Goal: Transaction & Acquisition: Purchase product/service

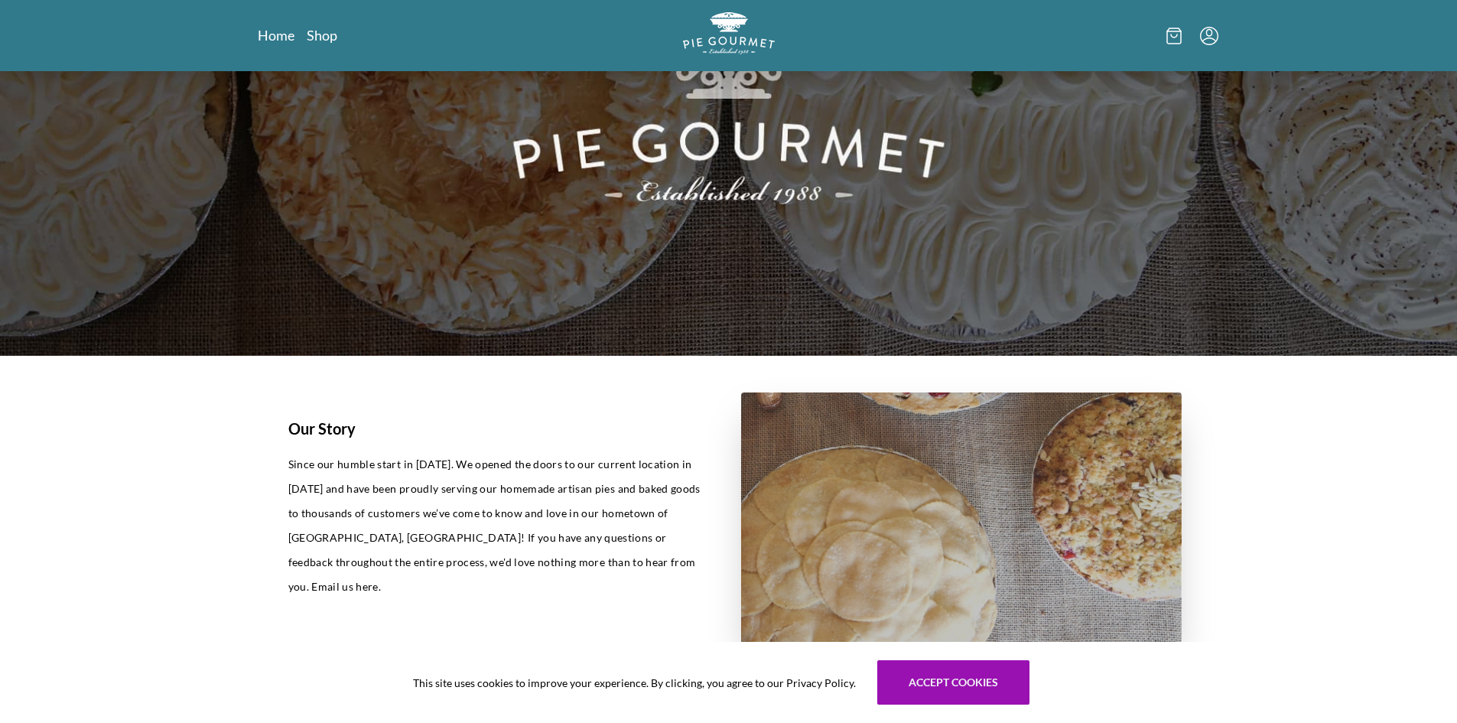
scroll to position [612, 0]
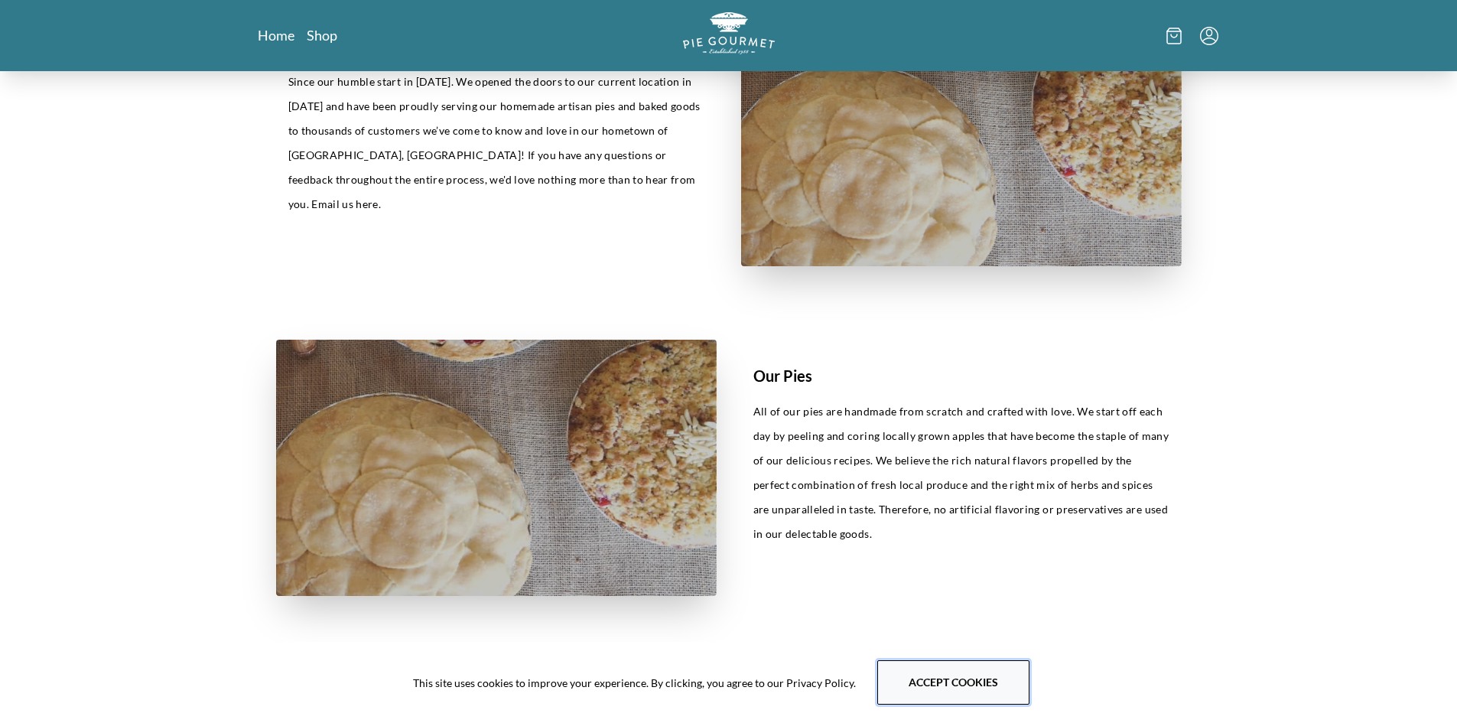
click at [962, 694] on button "Accept cookies" at bounding box center [953, 682] width 152 height 44
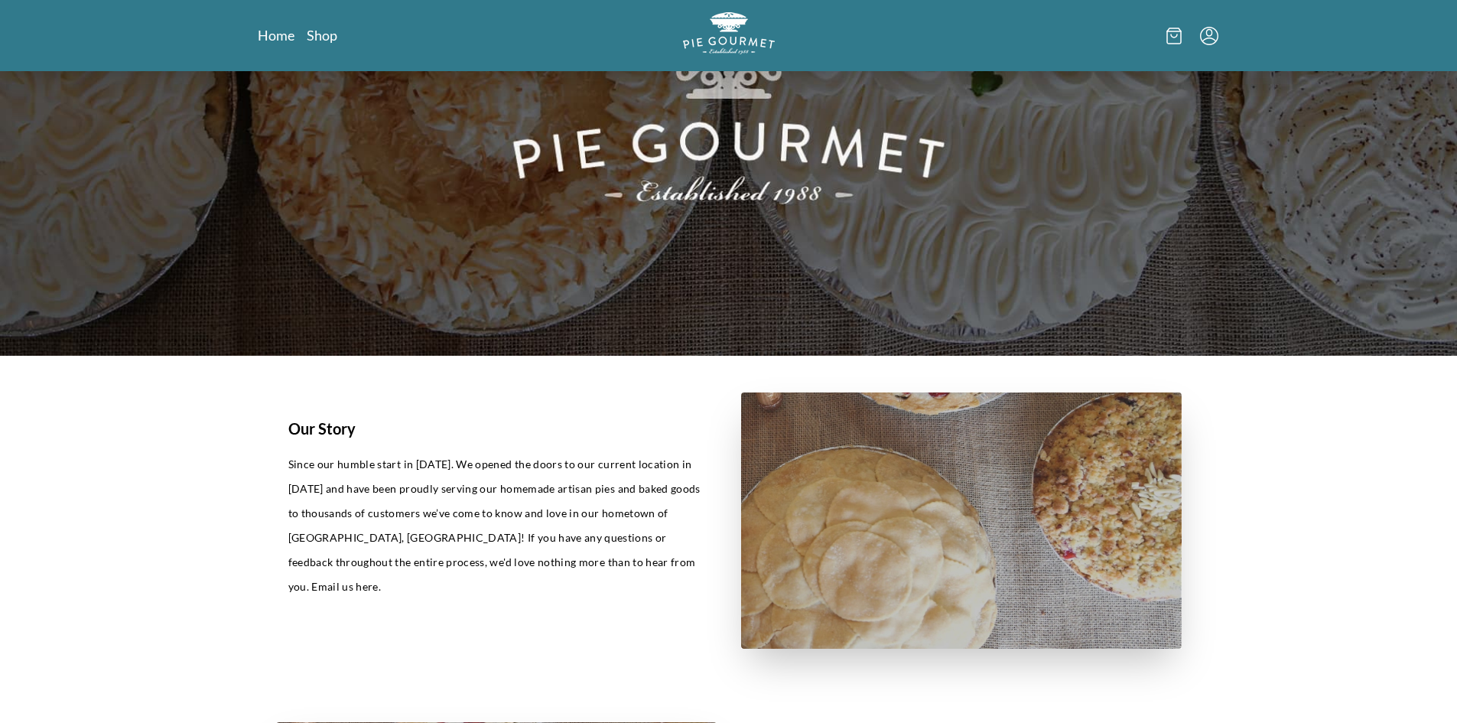
scroll to position [0, 0]
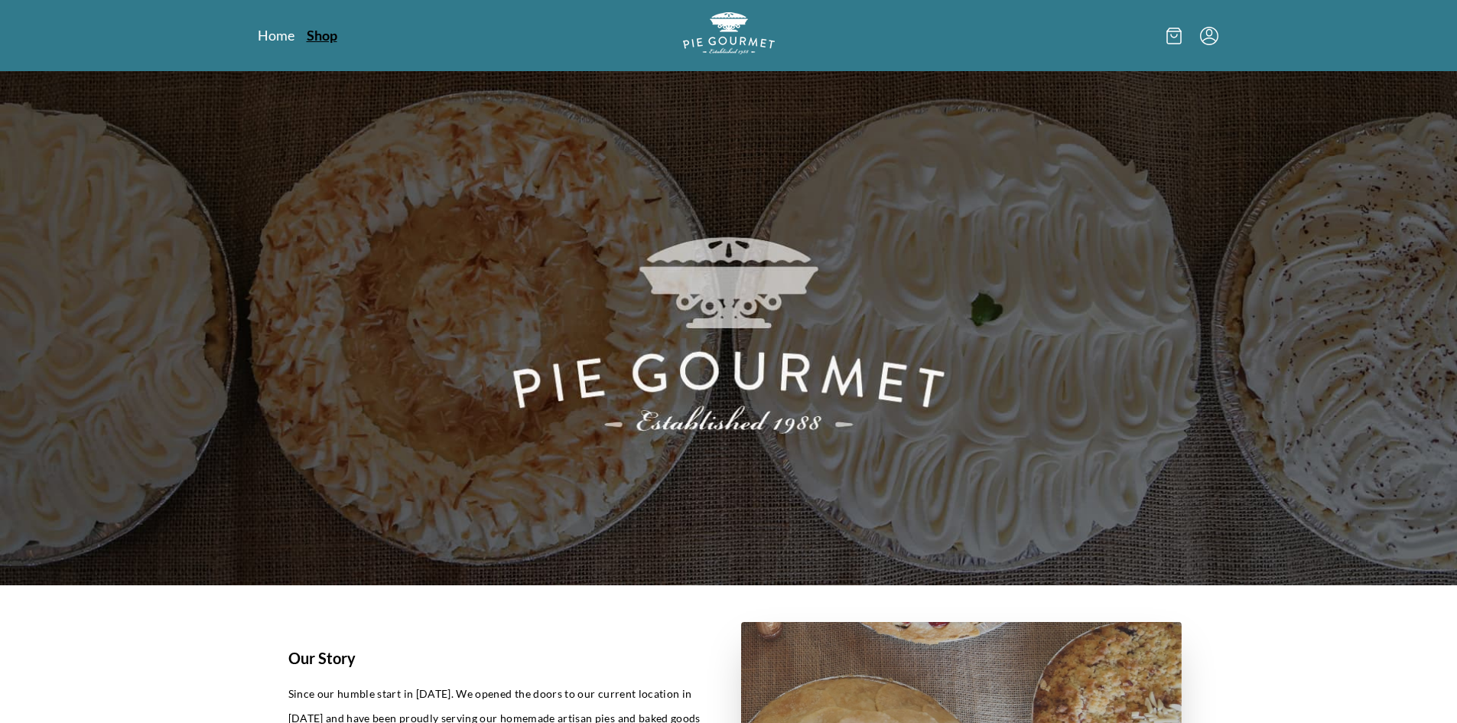
click at [318, 34] on link "Shop" at bounding box center [322, 35] width 31 height 18
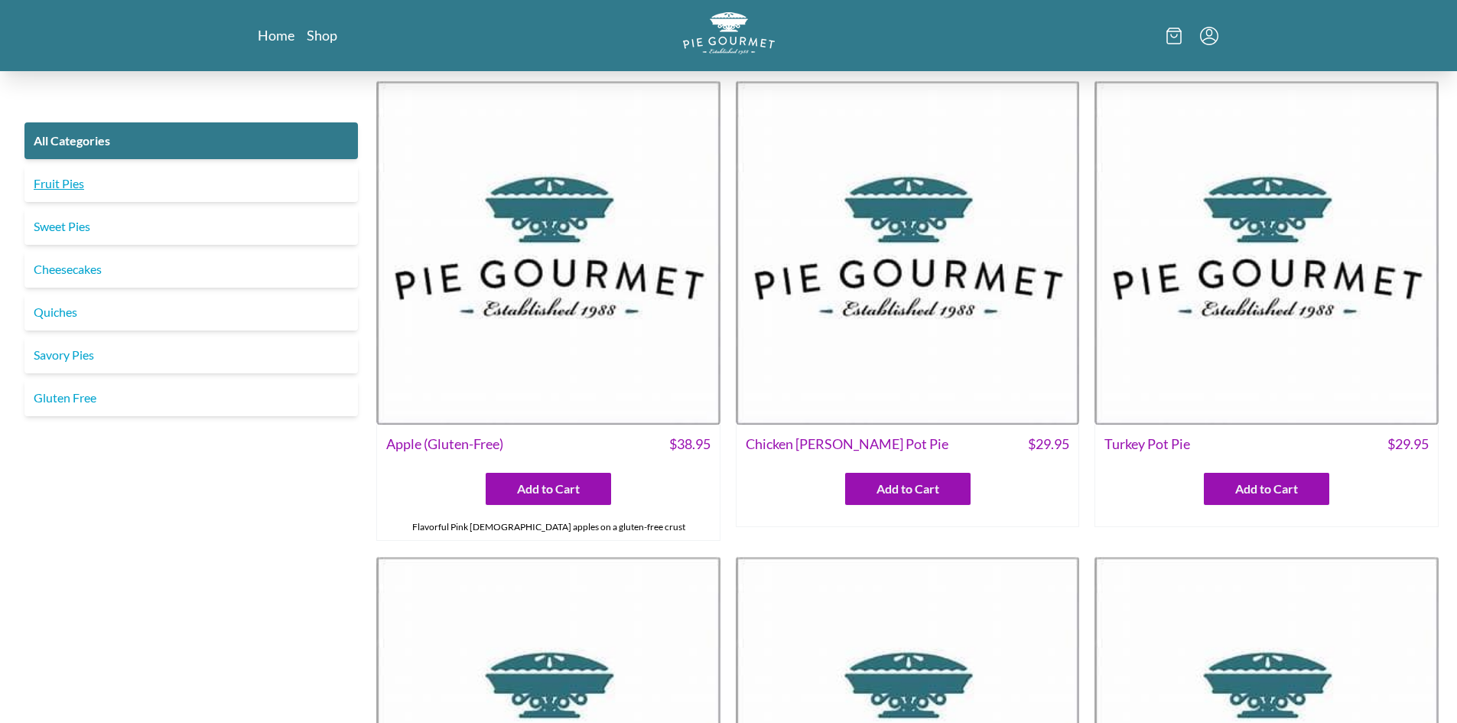
click at [160, 180] on link "Fruit Pies" at bounding box center [190, 183] width 333 height 37
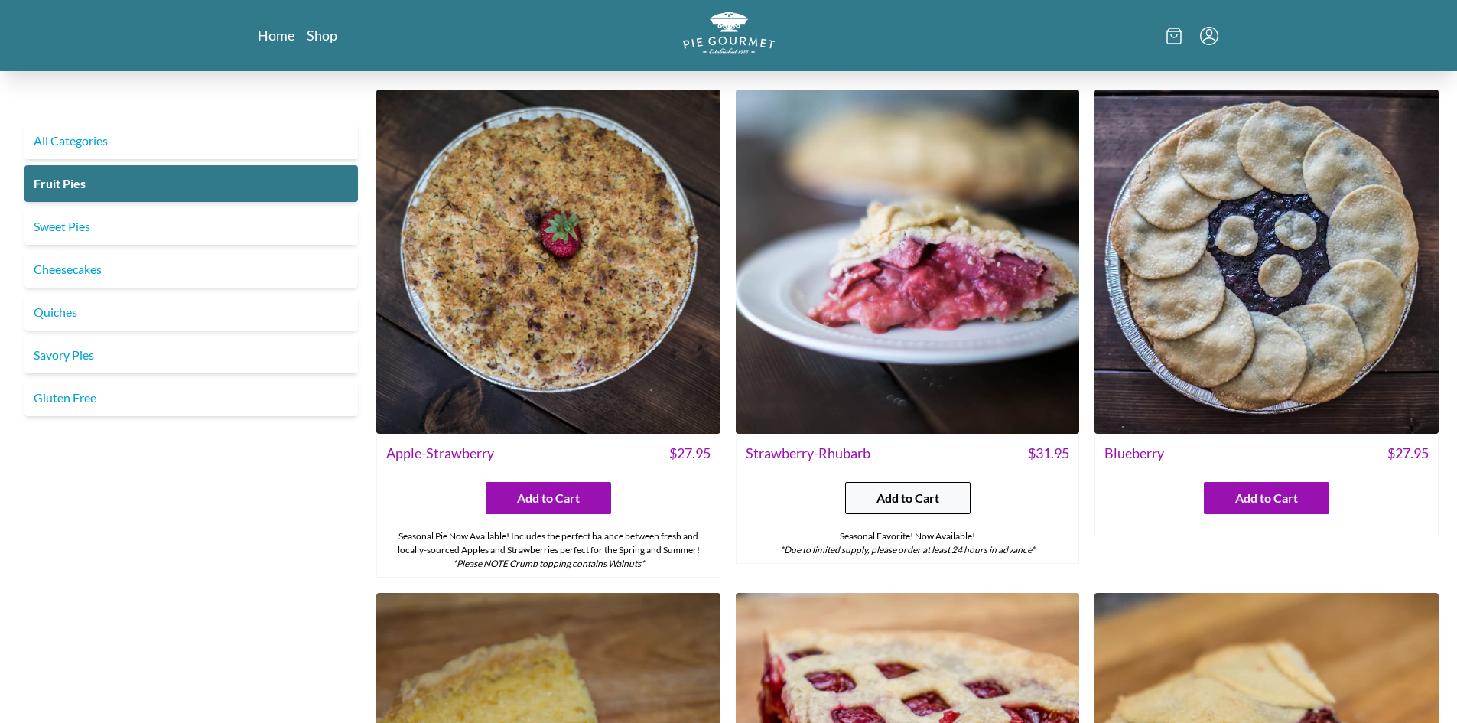
click at [914, 495] on span "Add to Cart" at bounding box center [907, 498] width 63 height 18
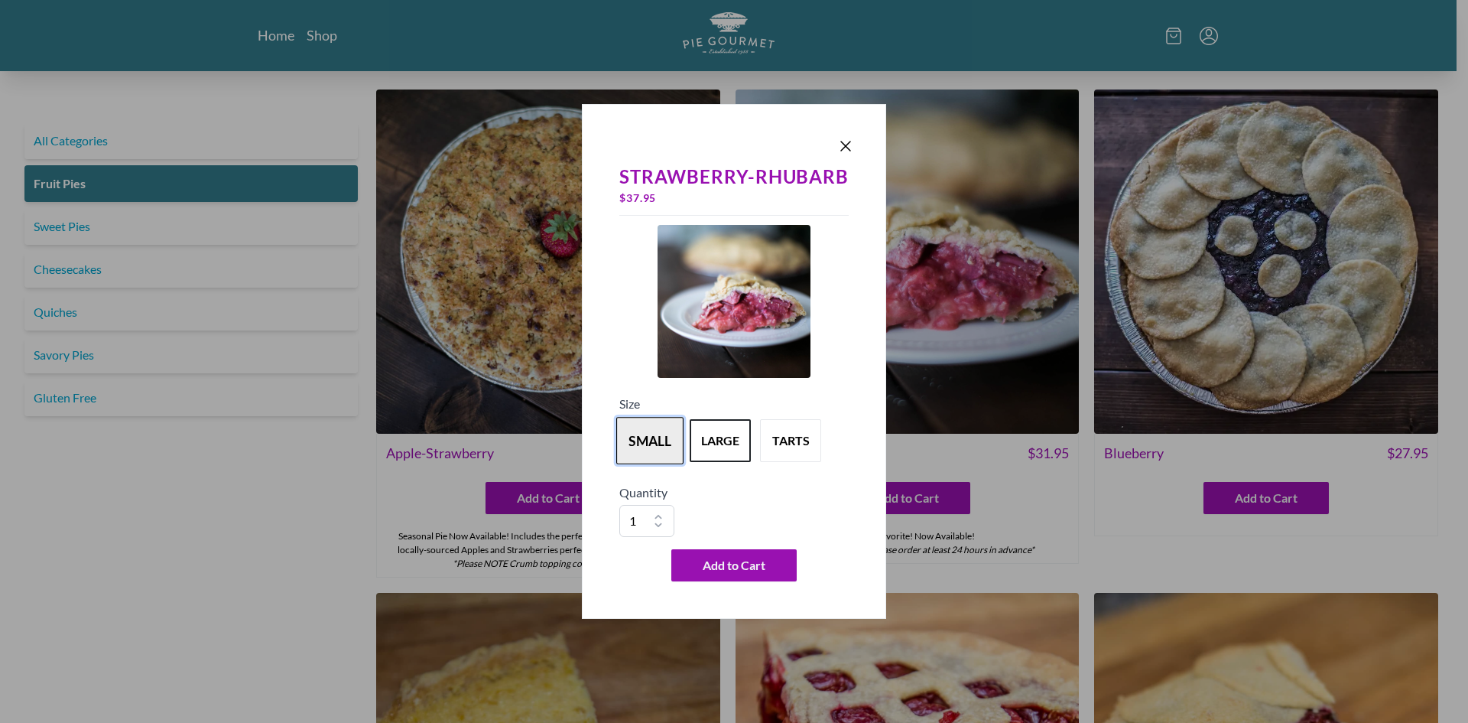
click at [646, 433] on button "small" at bounding box center [649, 440] width 67 height 47
click at [714, 438] on button "large" at bounding box center [720, 440] width 67 height 47
click at [784, 434] on button "tarts" at bounding box center [790, 440] width 67 height 47
click at [657, 440] on button "small" at bounding box center [649, 440] width 67 height 47
click at [726, 443] on button "large" at bounding box center [720, 440] width 67 height 47
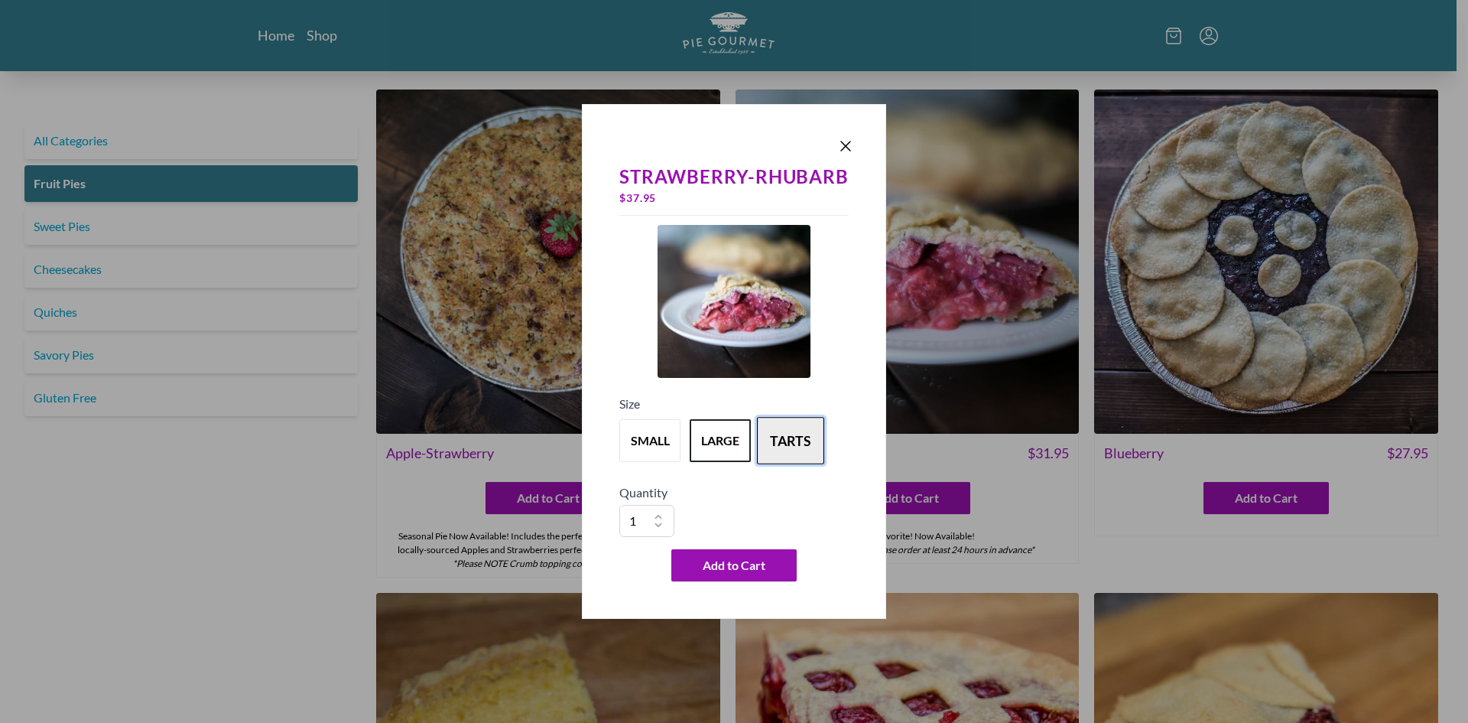
click at [804, 440] on button "tarts" at bounding box center [790, 440] width 67 height 47
click at [844, 142] on icon "Close panel" at bounding box center [846, 146] width 18 height 18
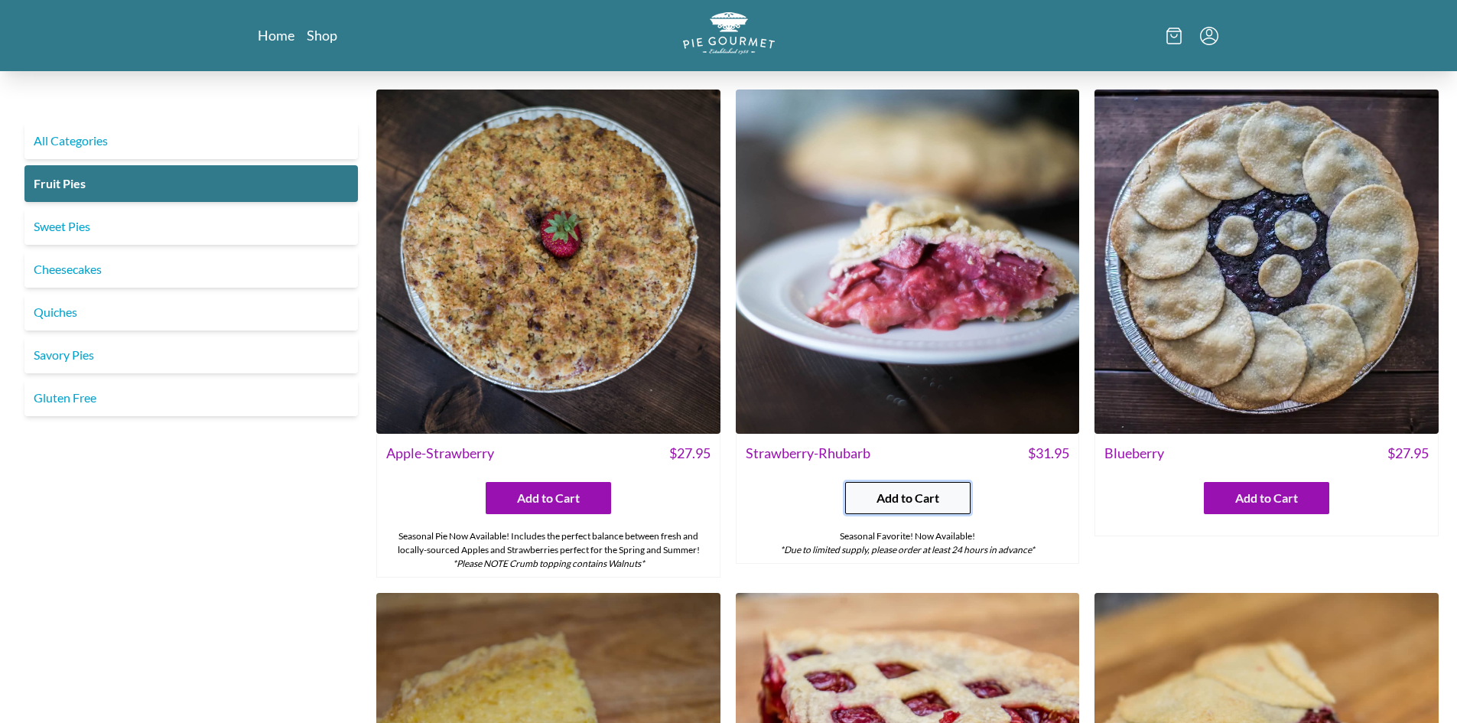
click at [919, 502] on span "Add to Cart" at bounding box center [907, 498] width 63 height 18
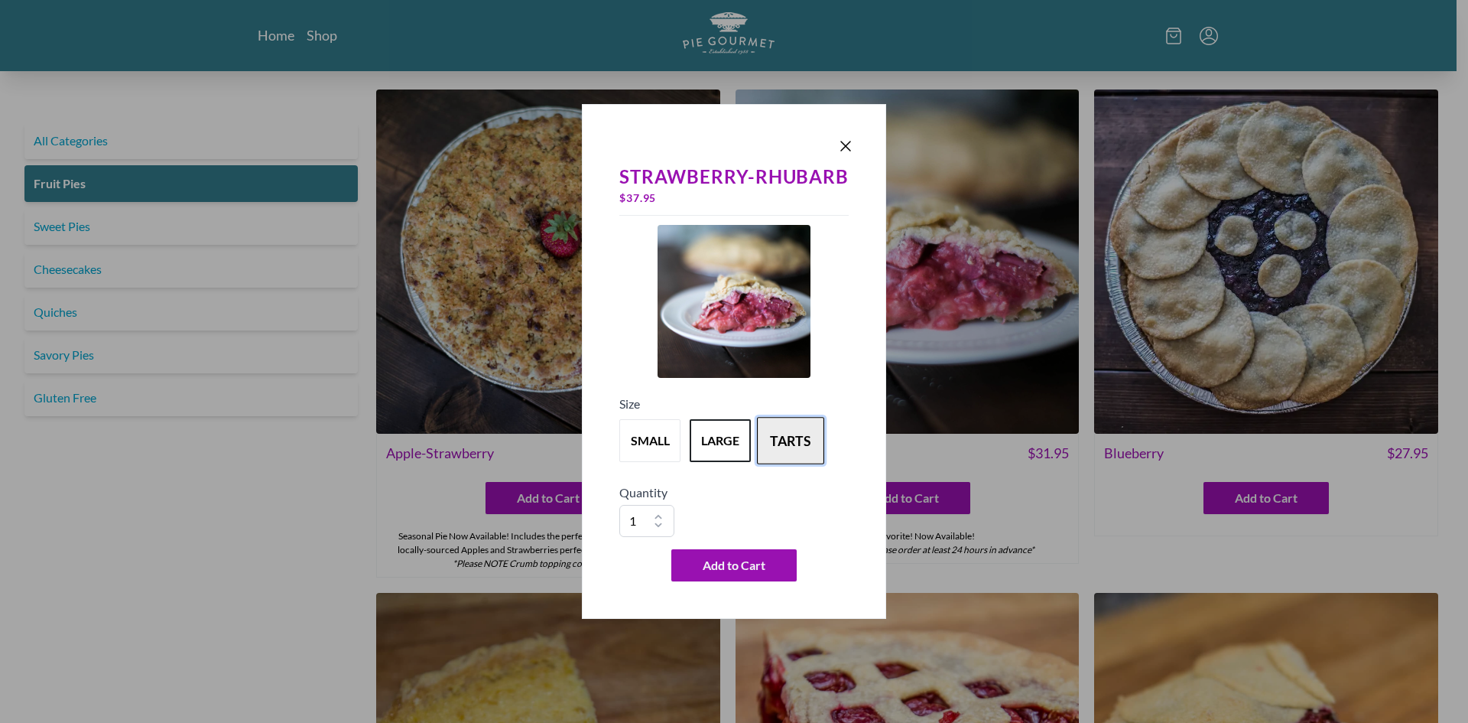
click at [799, 447] on button "tarts" at bounding box center [790, 440] width 67 height 47
click at [726, 442] on button "large" at bounding box center [720, 440] width 67 height 47
click at [635, 440] on button "small" at bounding box center [649, 440] width 67 height 47
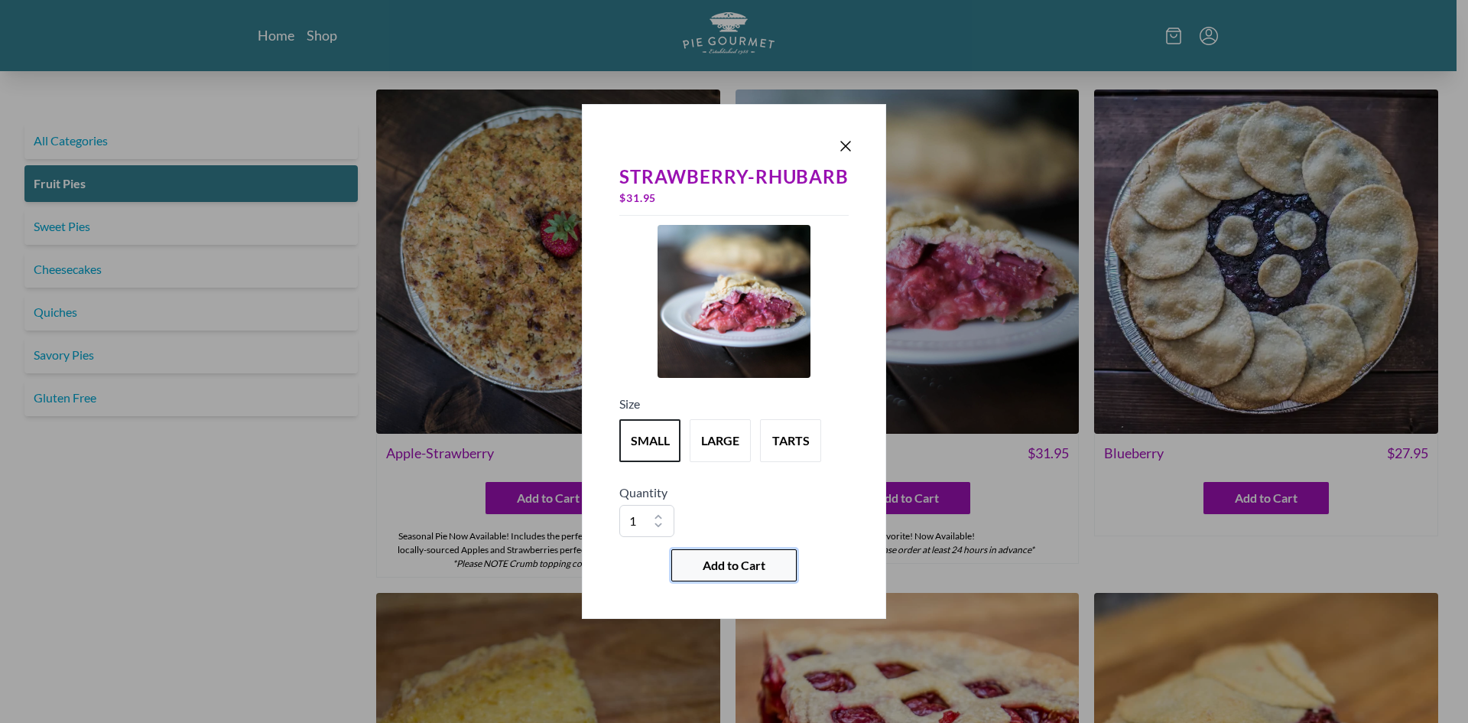
click at [750, 559] on span "Add to Cart" at bounding box center [734, 565] width 63 height 18
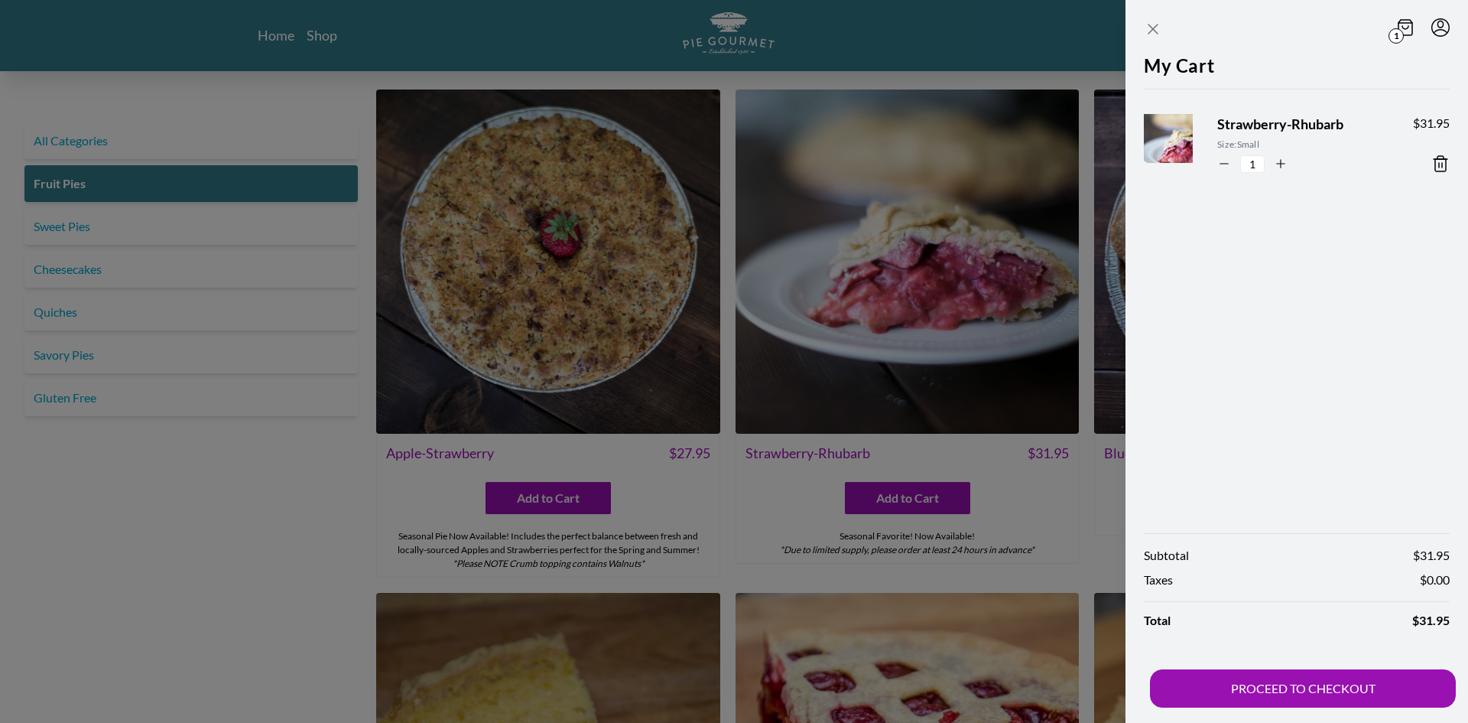
click at [1154, 31] on icon "Close panel" at bounding box center [1153, 29] width 18 height 18
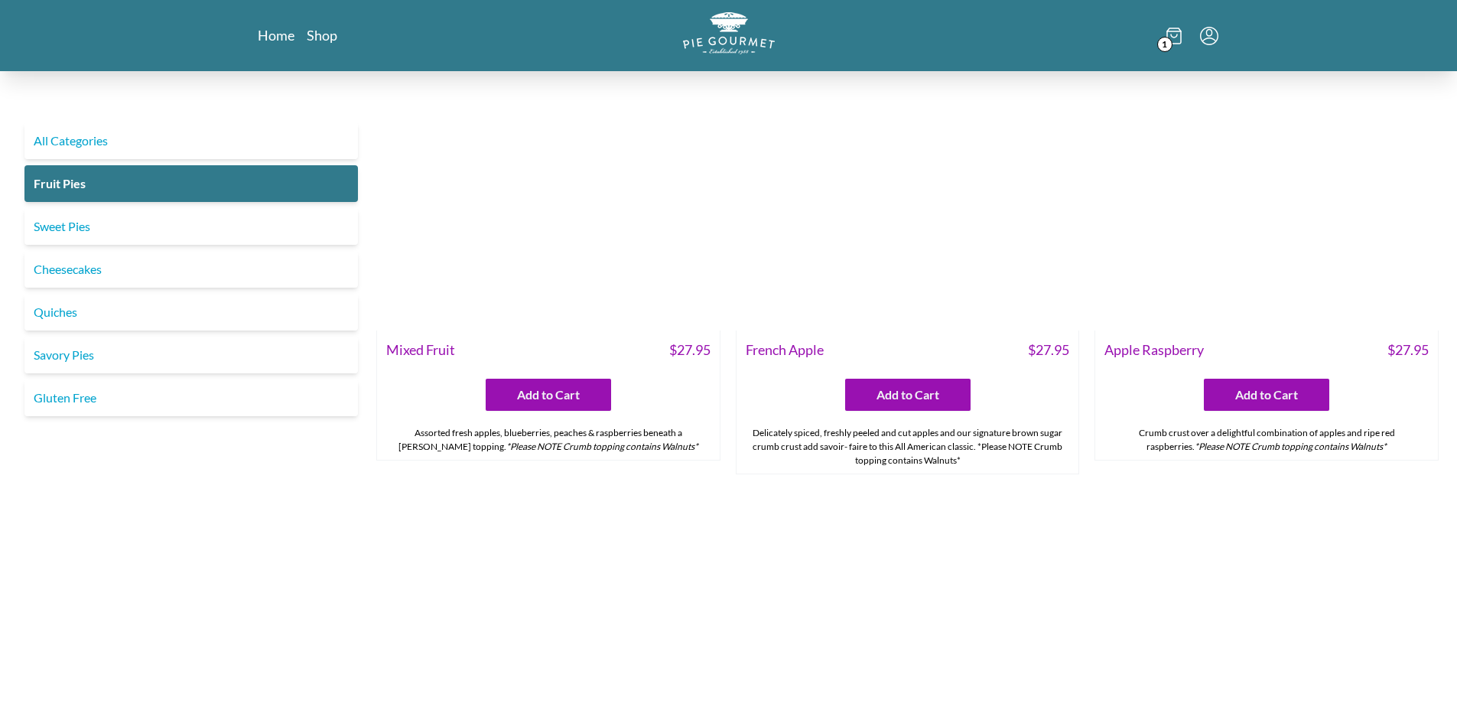
scroll to position [1368, 0]
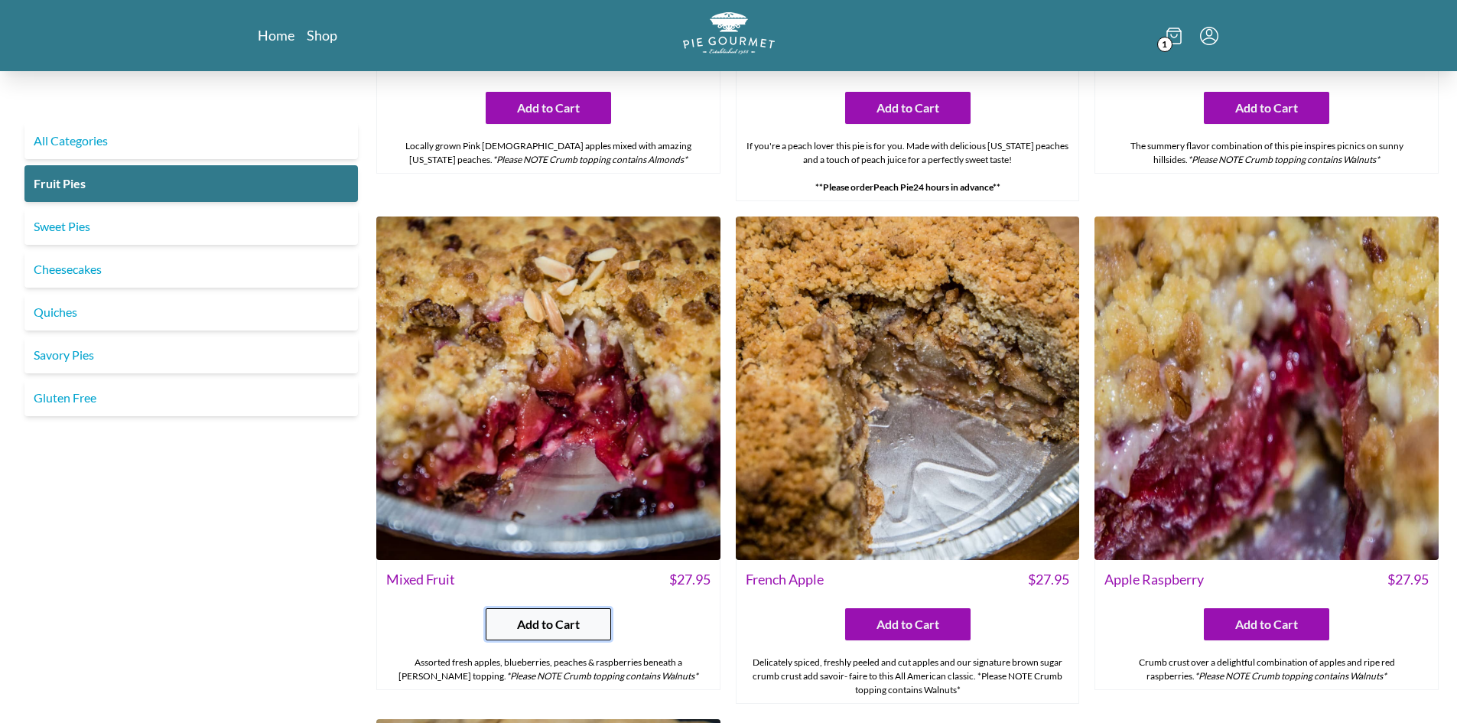
click at [583, 618] on button "Add to Cart" at bounding box center [548, 624] width 125 height 32
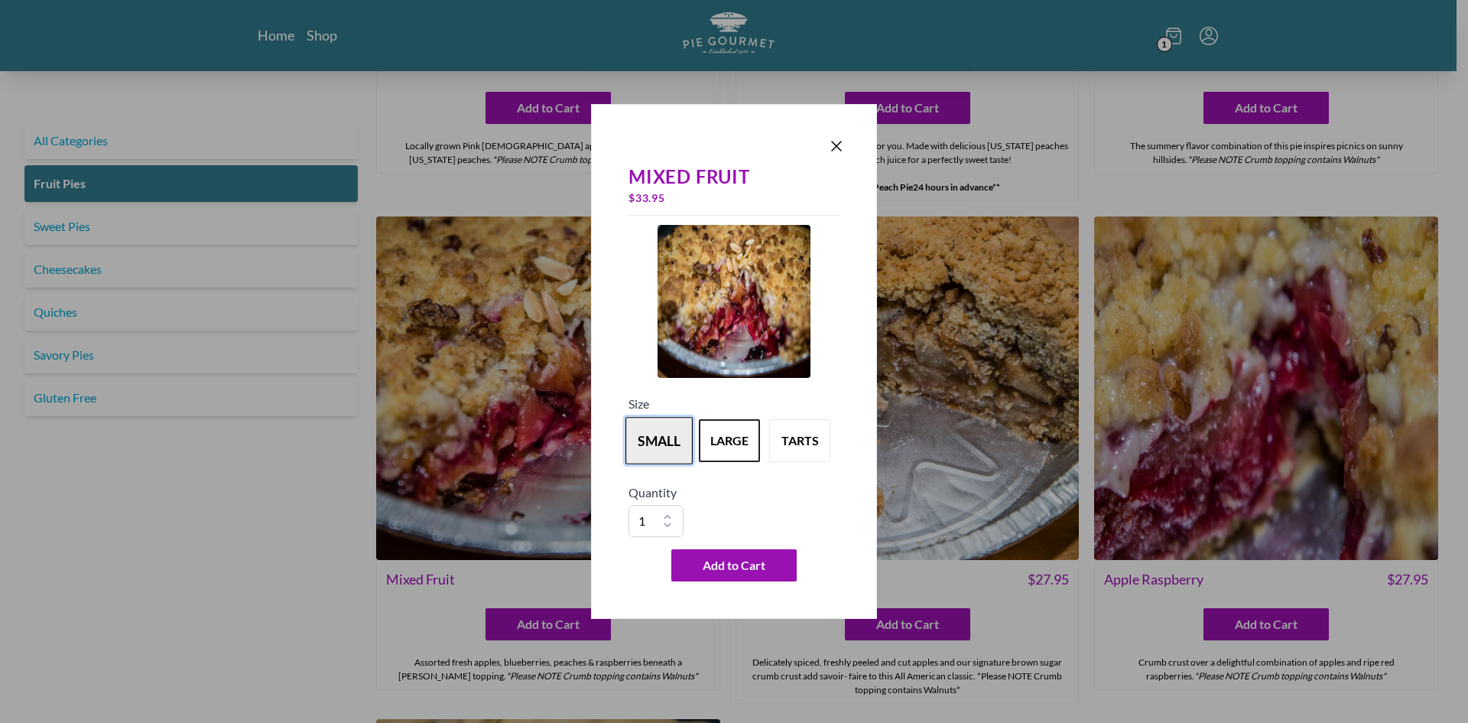
click at [665, 438] on button "small" at bounding box center [659, 440] width 67 height 47
click at [707, 567] on span "Add to Cart" at bounding box center [734, 565] width 63 height 18
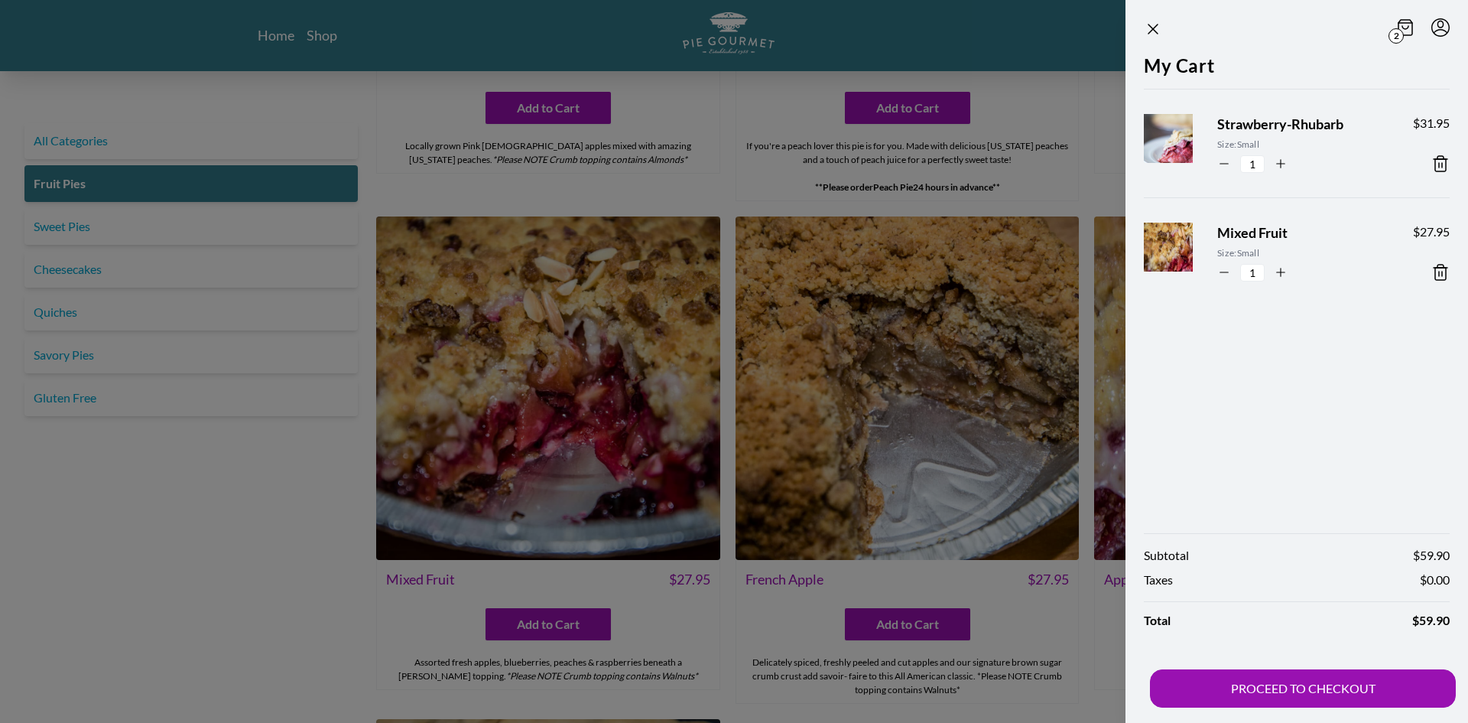
click at [1439, 270] on icon at bounding box center [1441, 272] width 18 height 18
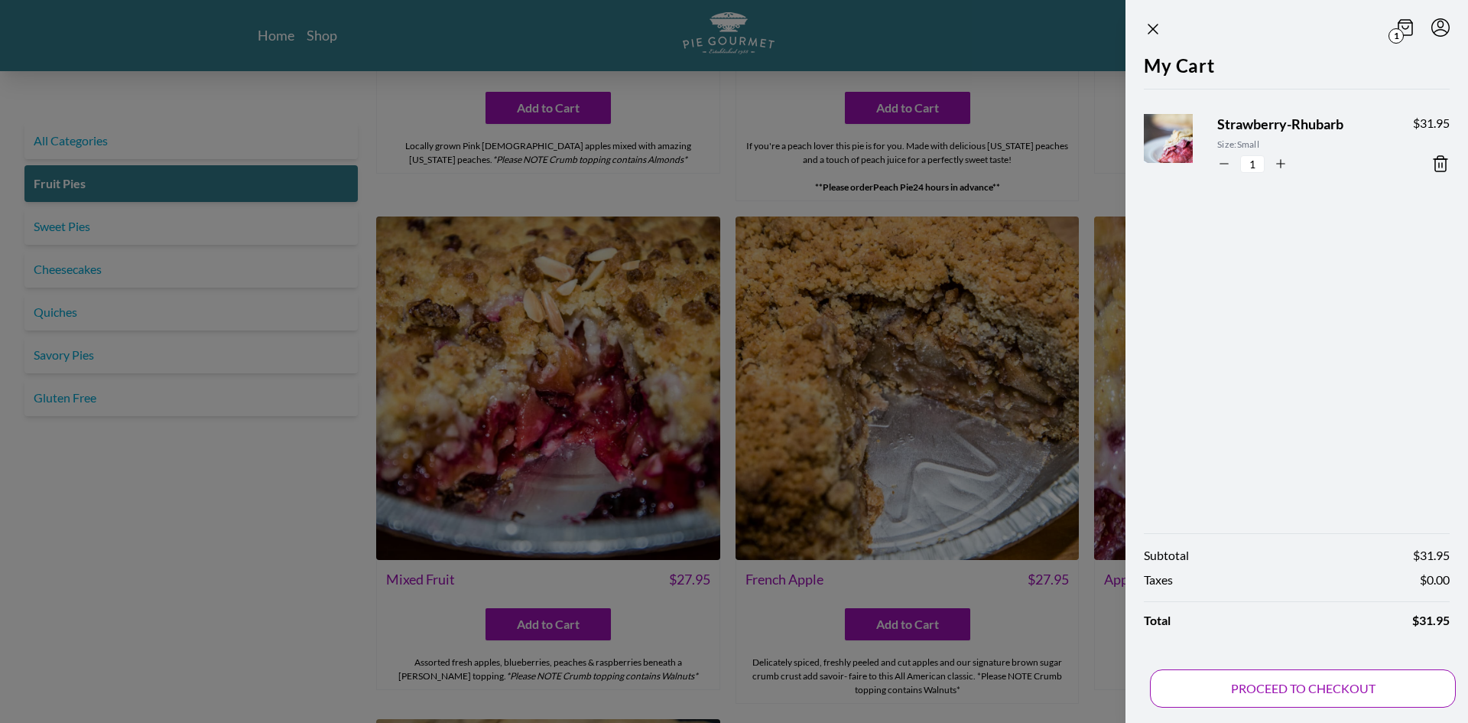
click at [1273, 687] on button "PROCEED TO CHECKOUT" at bounding box center [1303, 688] width 306 height 38
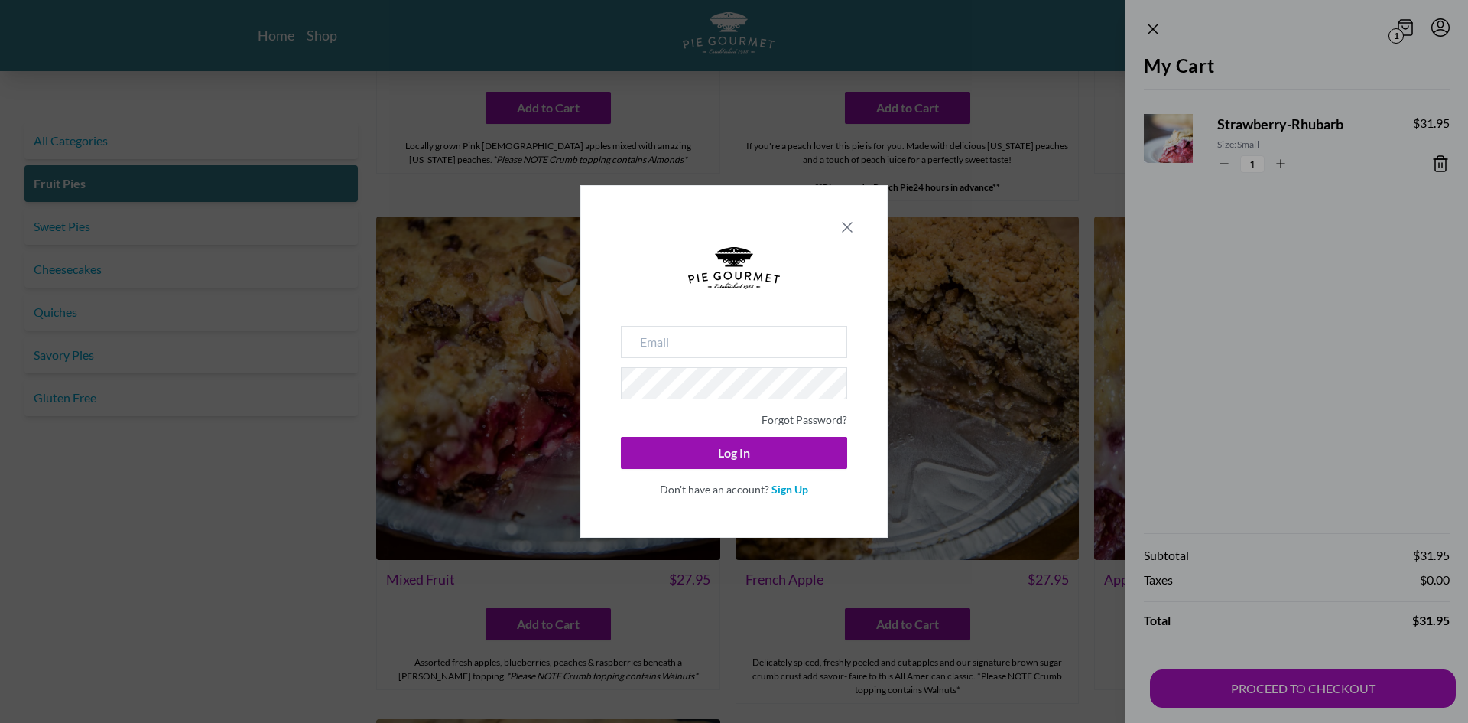
click at [849, 226] on icon "Close panel" at bounding box center [847, 227] width 9 height 9
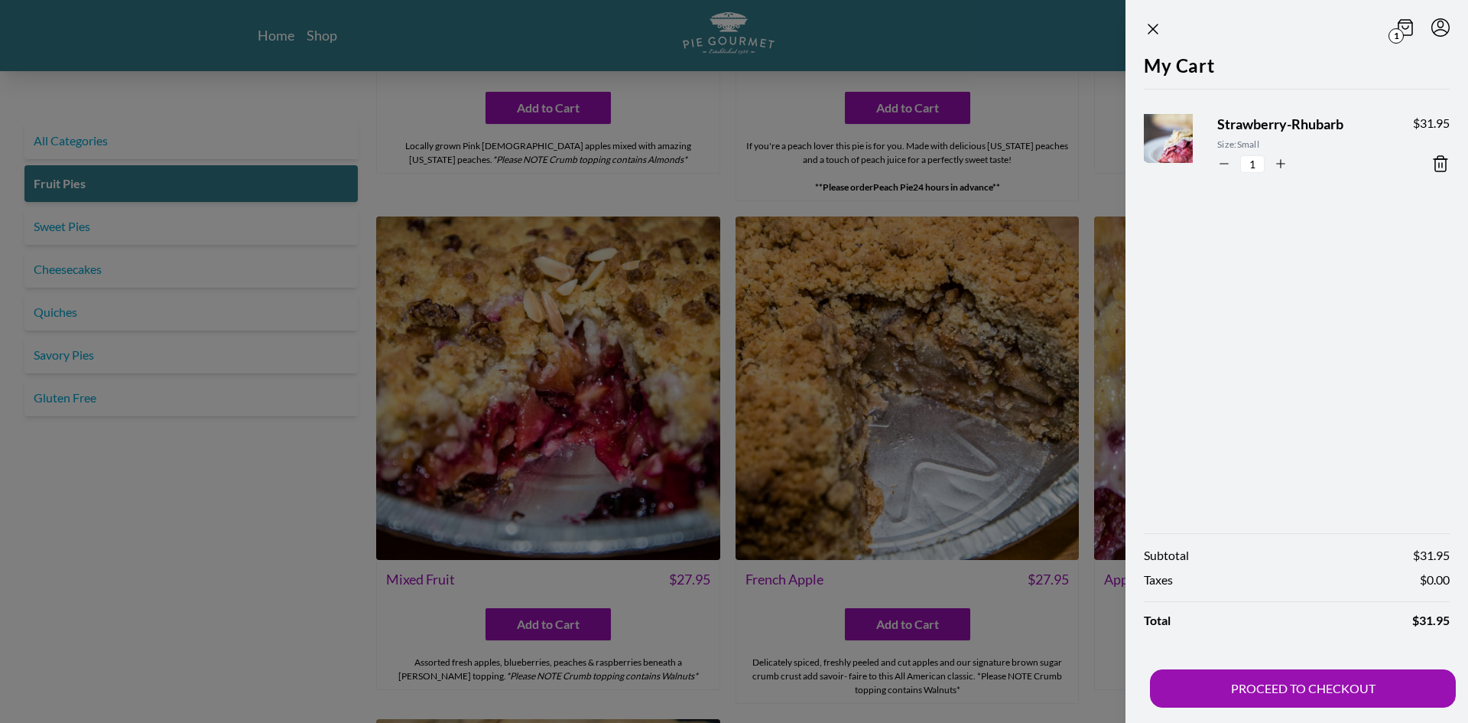
click at [184, 509] on div at bounding box center [734, 361] width 1468 height 723
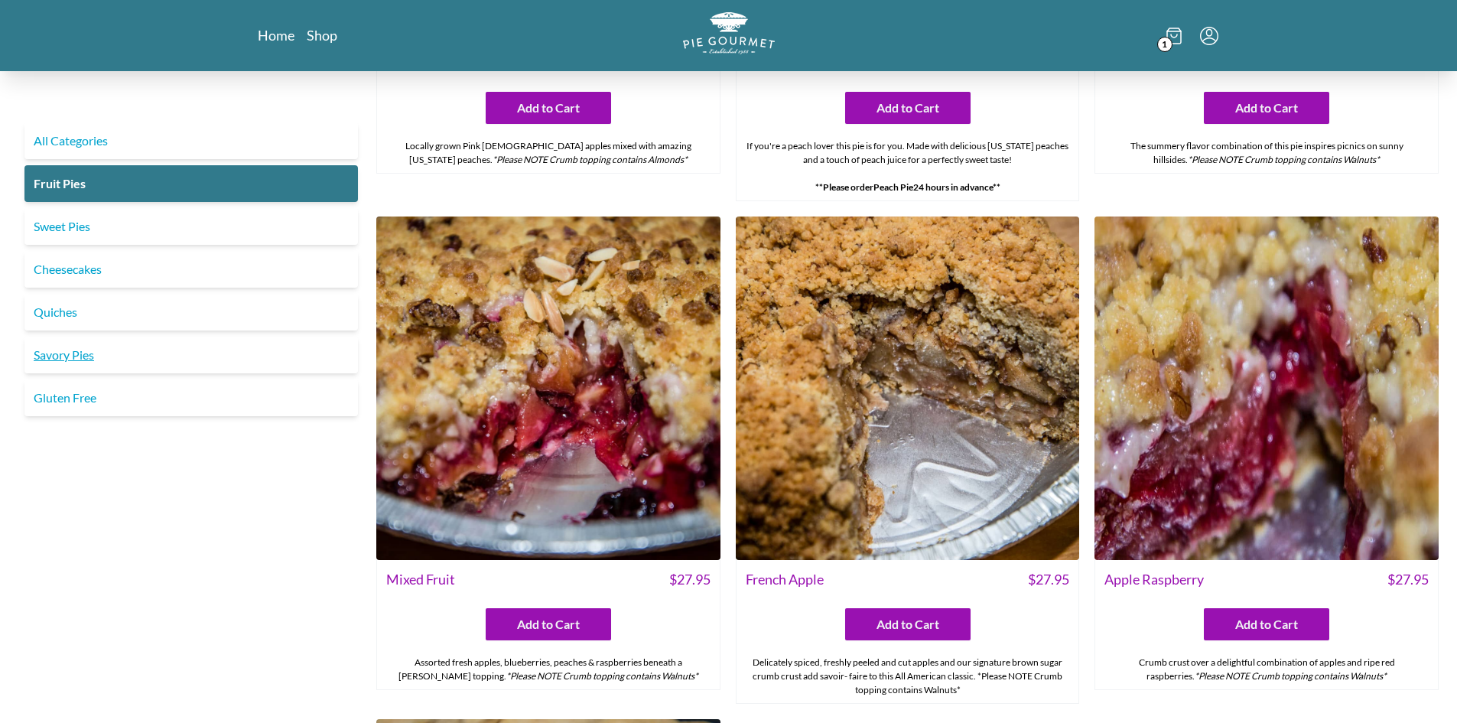
click at [67, 361] on link "Savory Pies" at bounding box center [190, 354] width 333 height 37
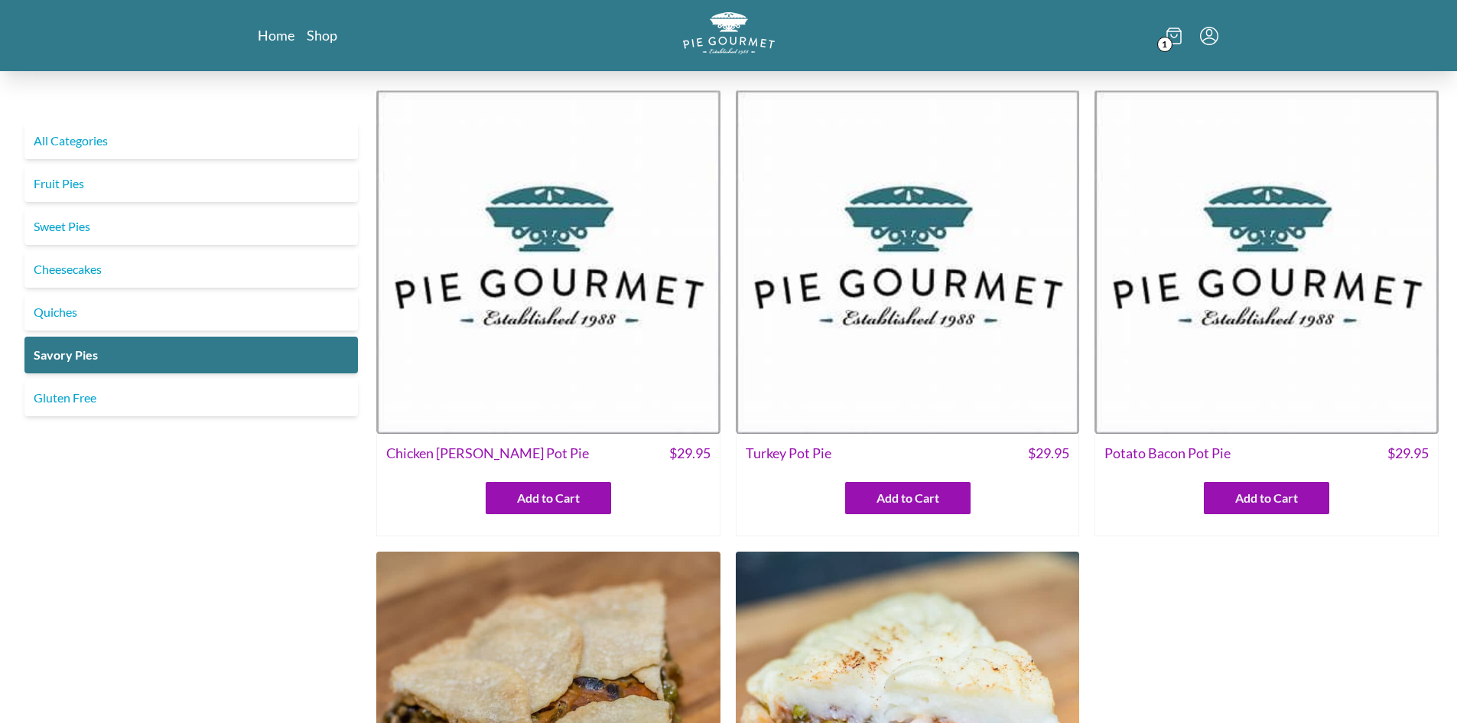
scroll to position [229, 0]
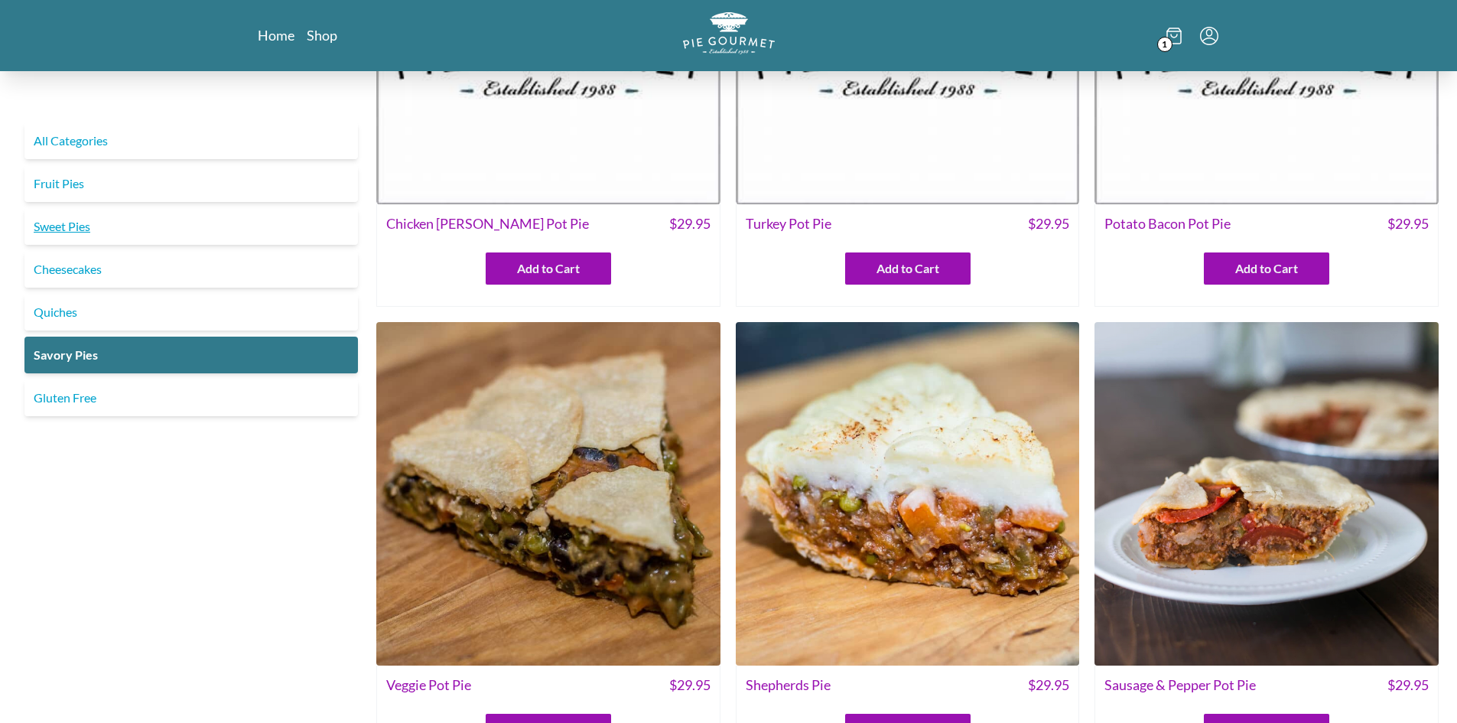
click at [69, 232] on link "Sweet Pies" at bounding box center [190, 226] width 333 height 37
